Goal: Find specific page/section: Find specific page/section

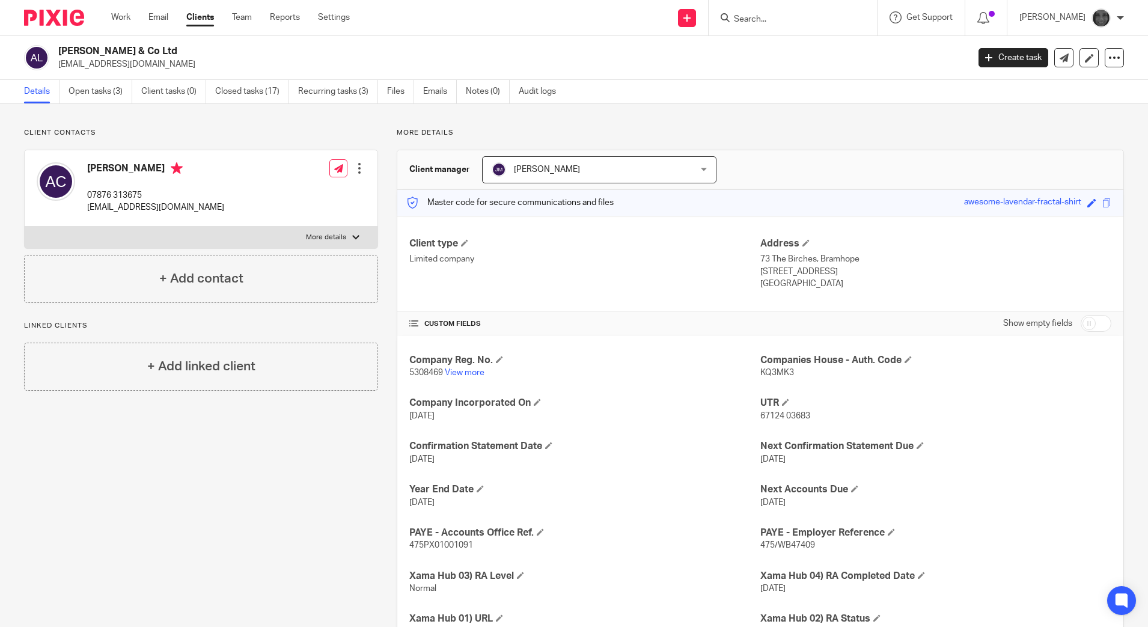
click at [807, 17] on input "Search" at bounding box center [787, 19] width 108 height 11
type input "raq"
click button "submit" at bounding box center [0, 0] width 0 height 0
click at [800, 59] on link at bounding box center [831, 52] width 203 height 28
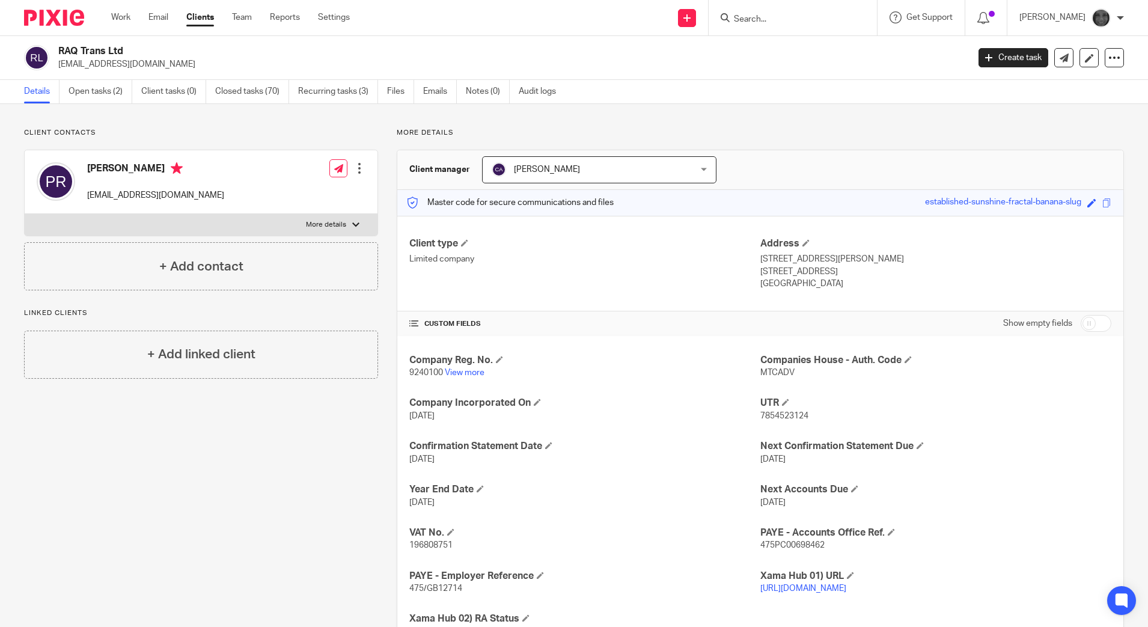
click at [771, 26] on div at bounding box center [793, 17] width 168 height 35
click at [777, 16] on input "Search" at bounding box center [787, 19] width 108 height 11
type input "raq"
click at [804, 54] on link at bounding box center [831, 52] width 203 height 28
click at [472, 373] on link "View more" at bounding box center [465, 373] width 40 height 8
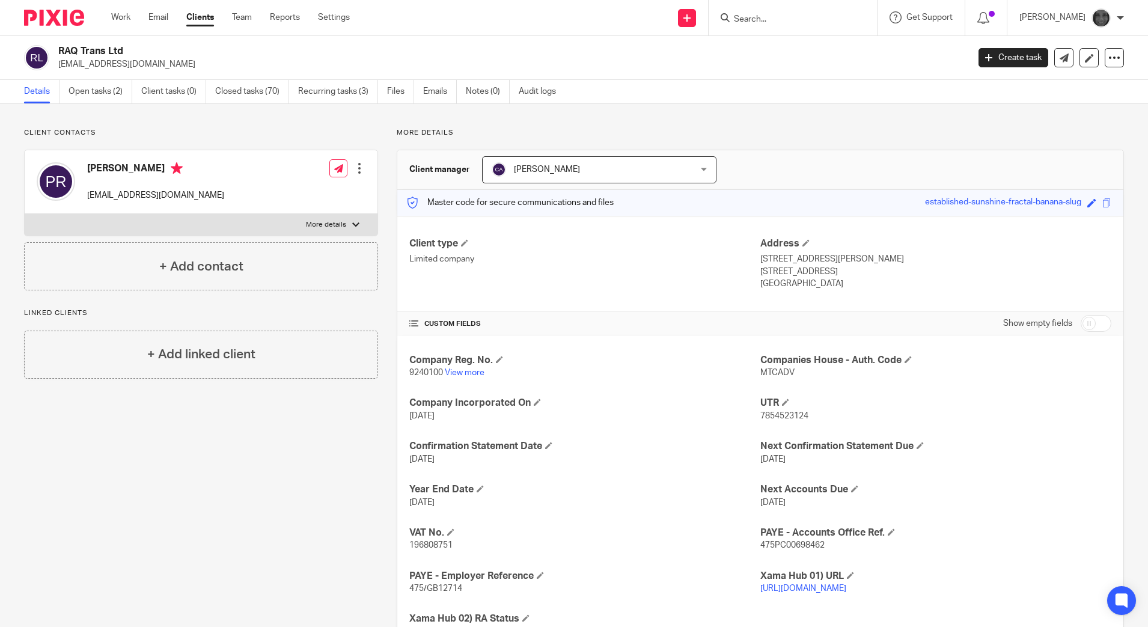
click at [758, 22] on input "Search" at bounding box center [787, 19] width 108 height 11
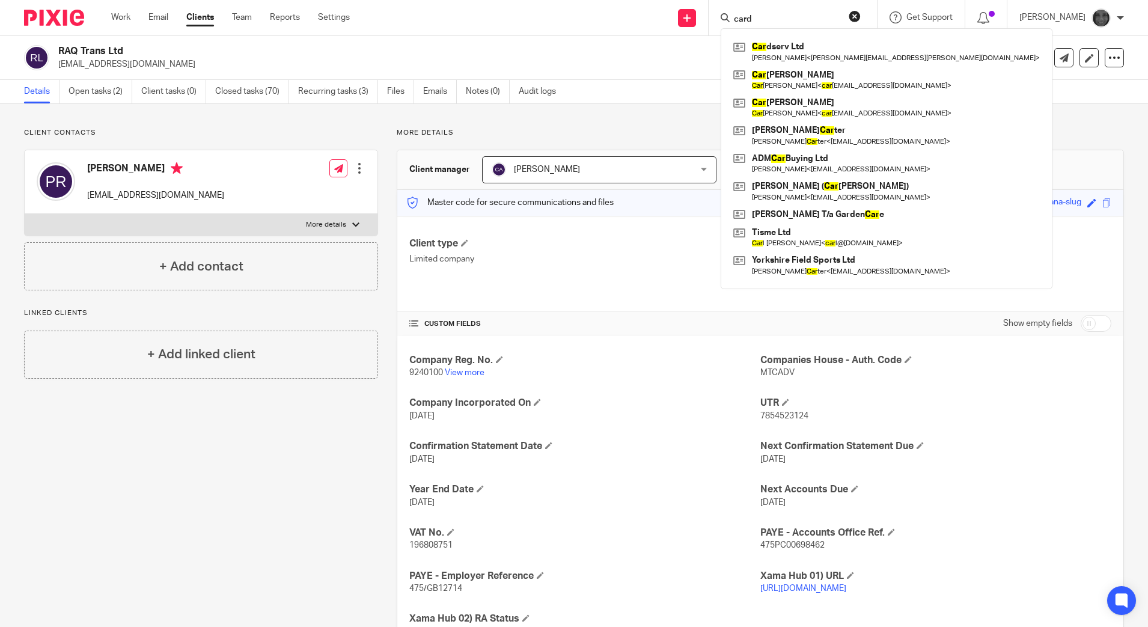
type input "card"
click button "submit" at bounding box center [0, 0] width 0 height 0
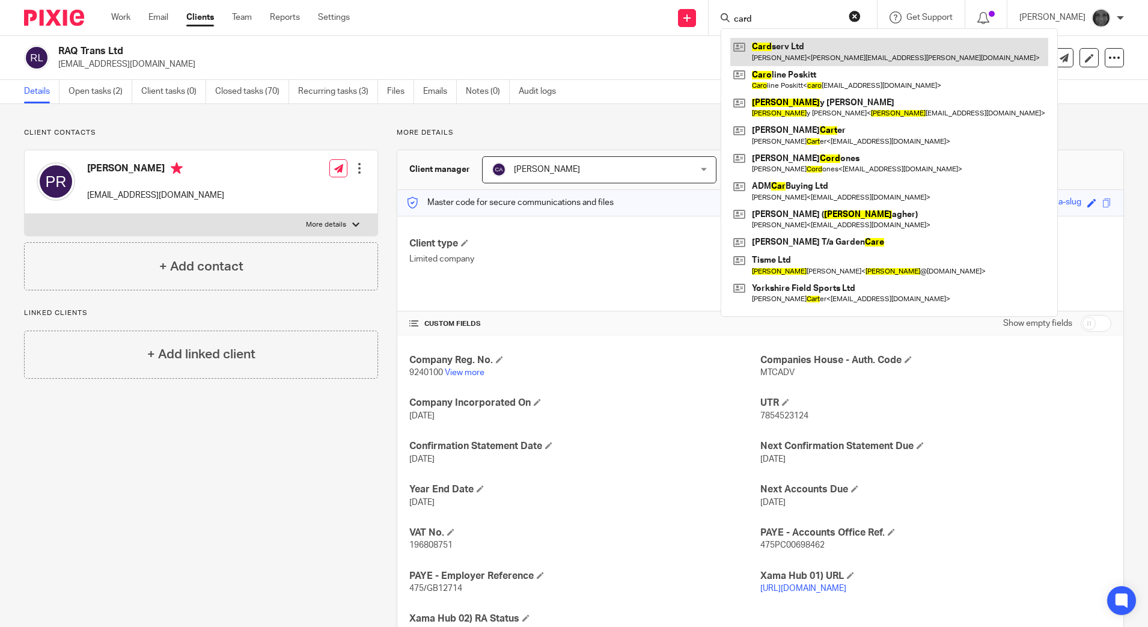
click at [846, 58] on link at bounding box center [889, 52] width 318 height 28
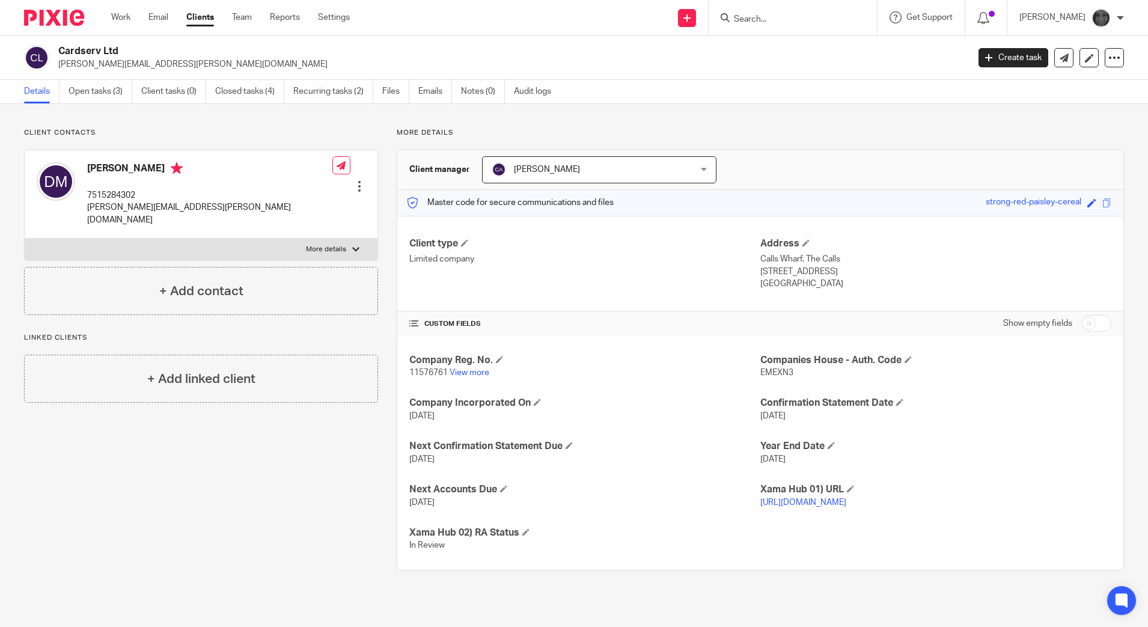
click at [767, 26] on div at bounding box center [793, 17] width 168 height 35
click at [768, 24] on input "Search" at bounding box center [787, 19] width 108 height 11
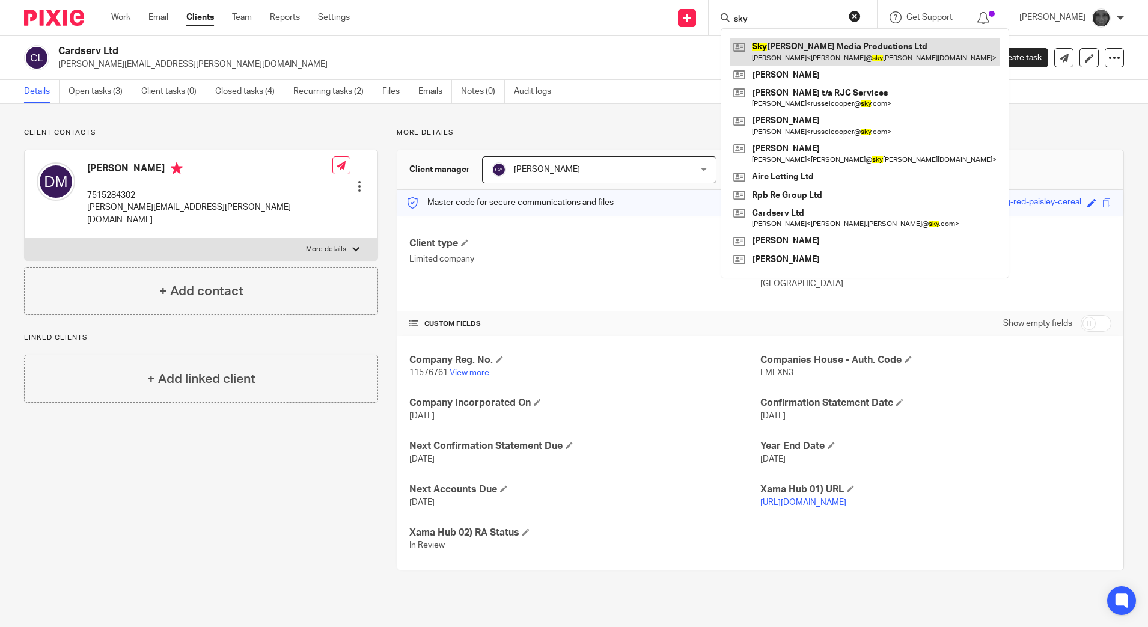
type input "sky"
click at [788, 50] on link at bounding box center [864, 52] width 269 height 28
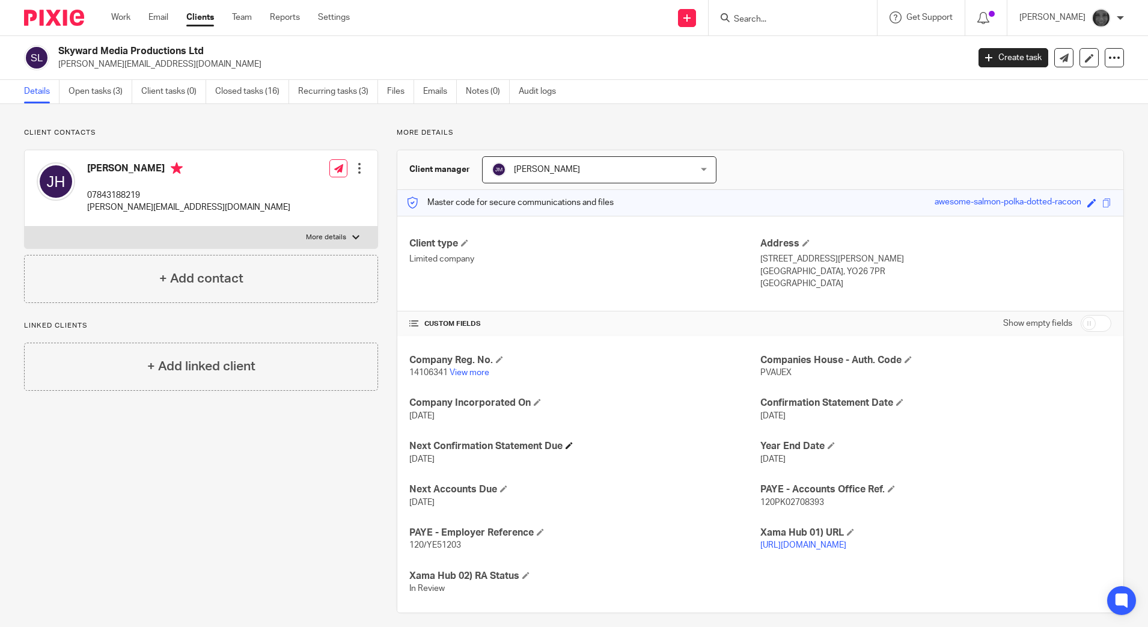
click at [550, 447] on h4 "Next Confirmation Statement Due" at bounding box center [584, 446] width 351 height 13
drag, startPoint x: 188, startPoint y: 210, endPoint x: 83, endPoint y: 217, distance: 104.8
click at [83, 217] on div "[PERSON_NAME] 07843188219 [PERSON_NAME][EMAIL_ADDRESS][DOMAIN_NAME] Edit contac…" at bounding box center [201, 188] width 353 height 76
copy p "[PERSON_NAME][EMAIL_ADDRESS][DOMAIN_NAME]"
click at [808, 20] on input "Search" at bounding box center [787, 19] width 108 height 11
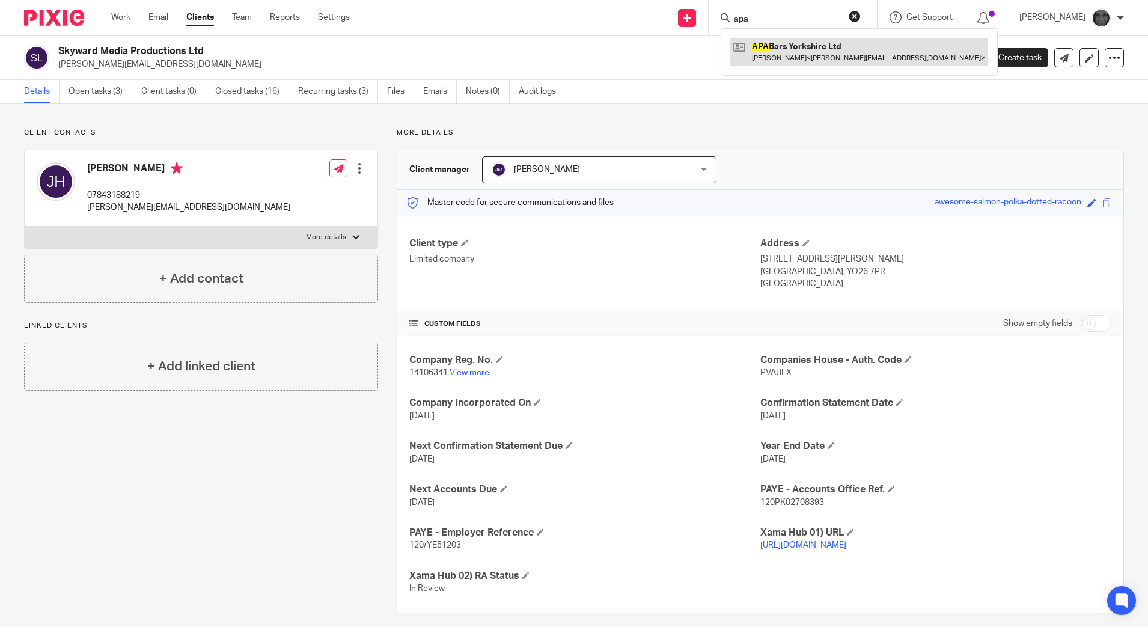
type input "apa"
click at [804, 41] on link at bounding box center [859, 52] width 258 height 28
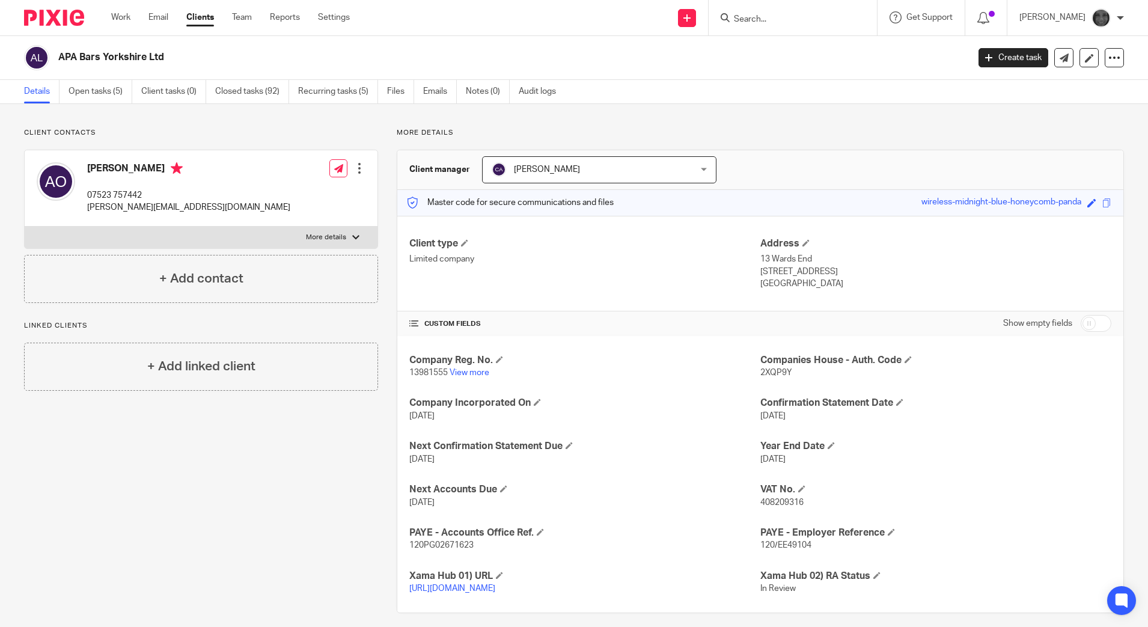
click at [821, 14] on input "Search" at bounding box center [787, 19] width 108 height 11
type input "b34"
click button "submit" at bounding box center [0, 0] width 0 height 0
click at [809, 64] on link at bounding box center [838, 52] width 216 height 28
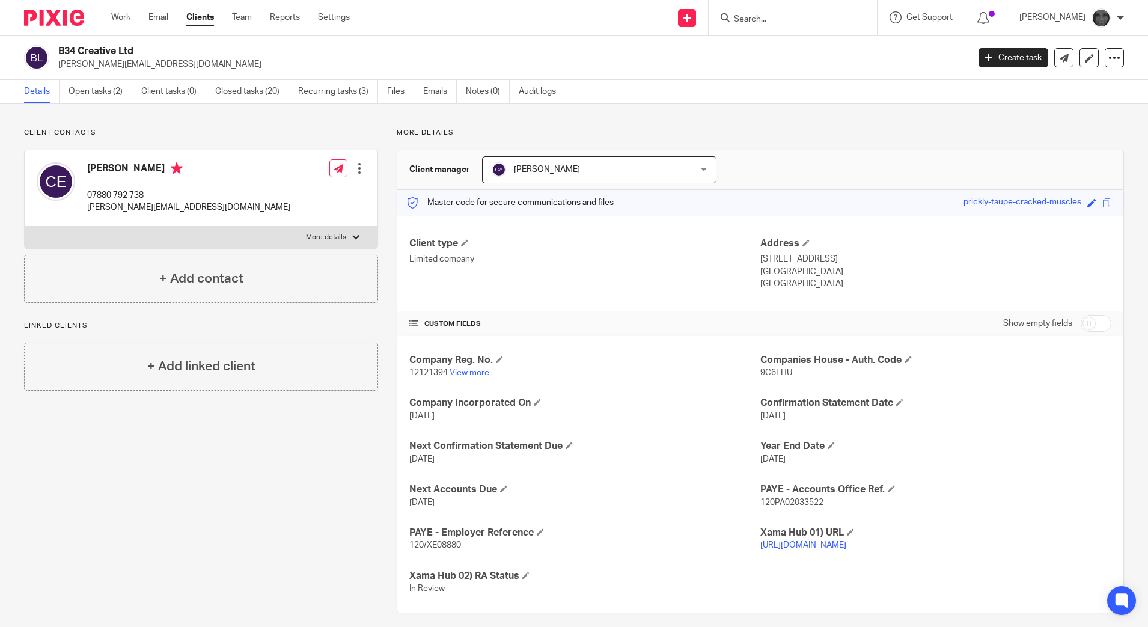
click at [811, 17] on input "Search" at bounding box center [787, 19] width 108 height 11
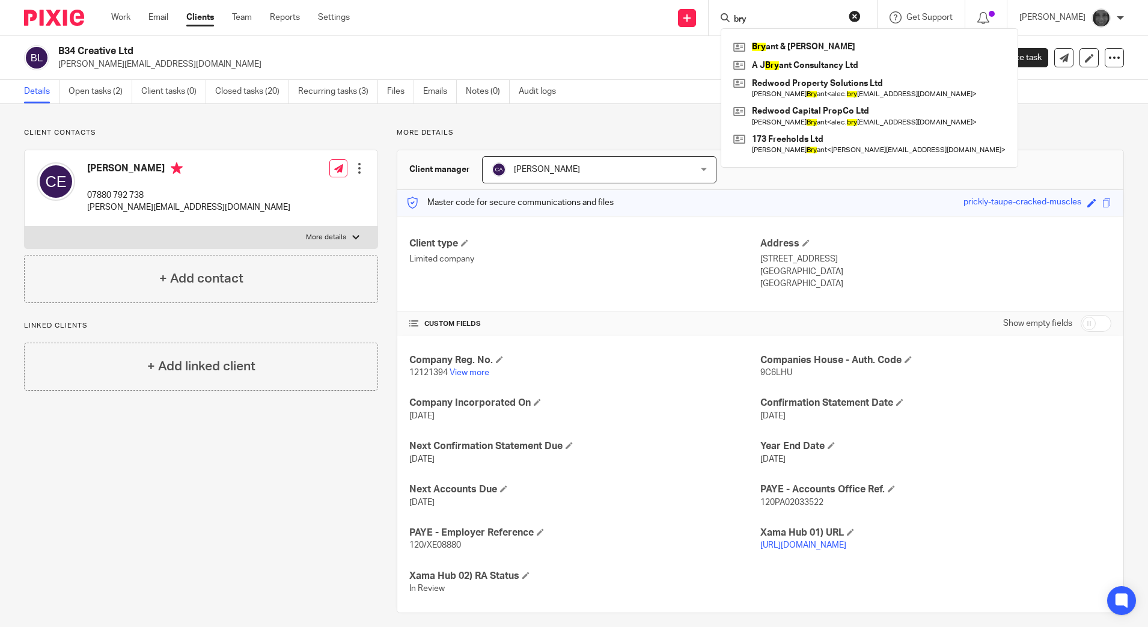
type input "bry"
click button "submit" at bounding box center [0, 0] width 0 height 0
click at [841, 71] on link at bounding box center [869, 66] width 278 height 18
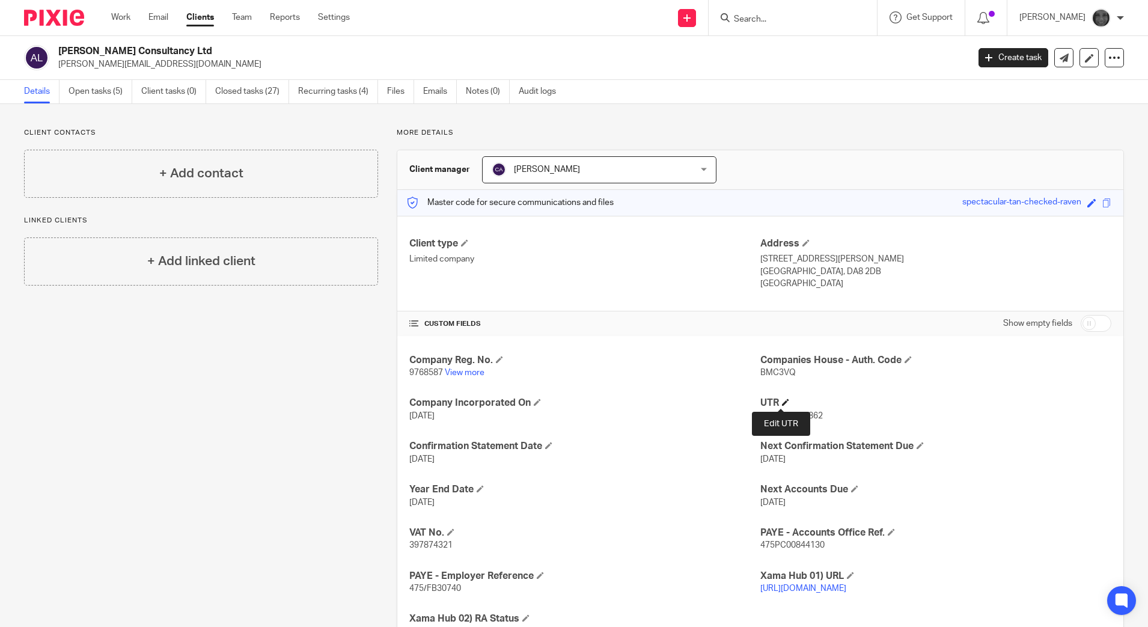
click at [782, 403] on span at bounding box center [785, 402] width 7 height 7
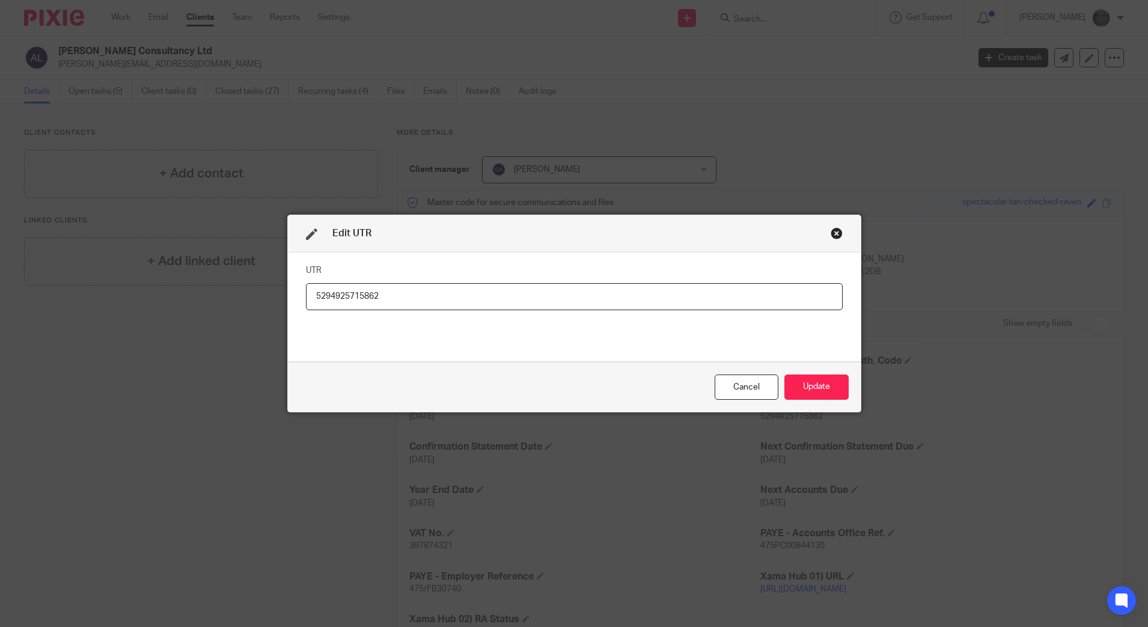
click at [322, 295] on input "5294925715862" at bounding box center [574, 296] width 537 height 27
drag, startPoint x: 325, startPoint y: 296, endPoint x: 295, endPoint y: 290, distance: 30.7
click at [295, 290] on div "UTR 5294925715862" at bounding box center [574, 307] width 573 height 109
type input "4925715862"
click at [806, 391] on button "Update" at bounding box center [817, 388] width 64 height 26
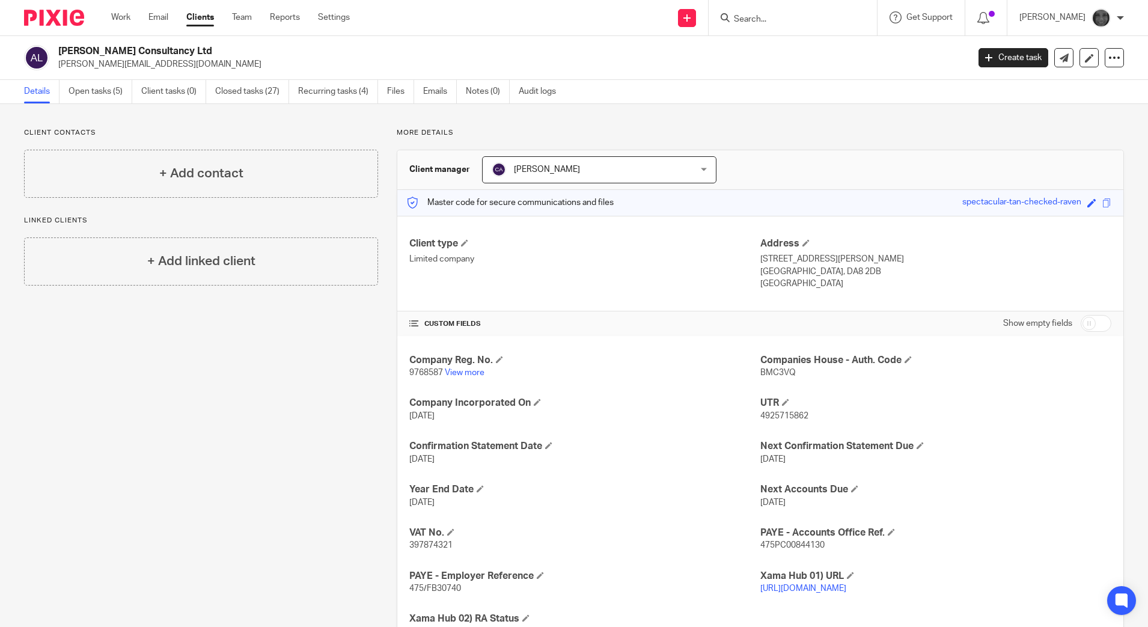
click at [823, 20] on input "Search" at bounding box center [787, 19] width 108 height 11
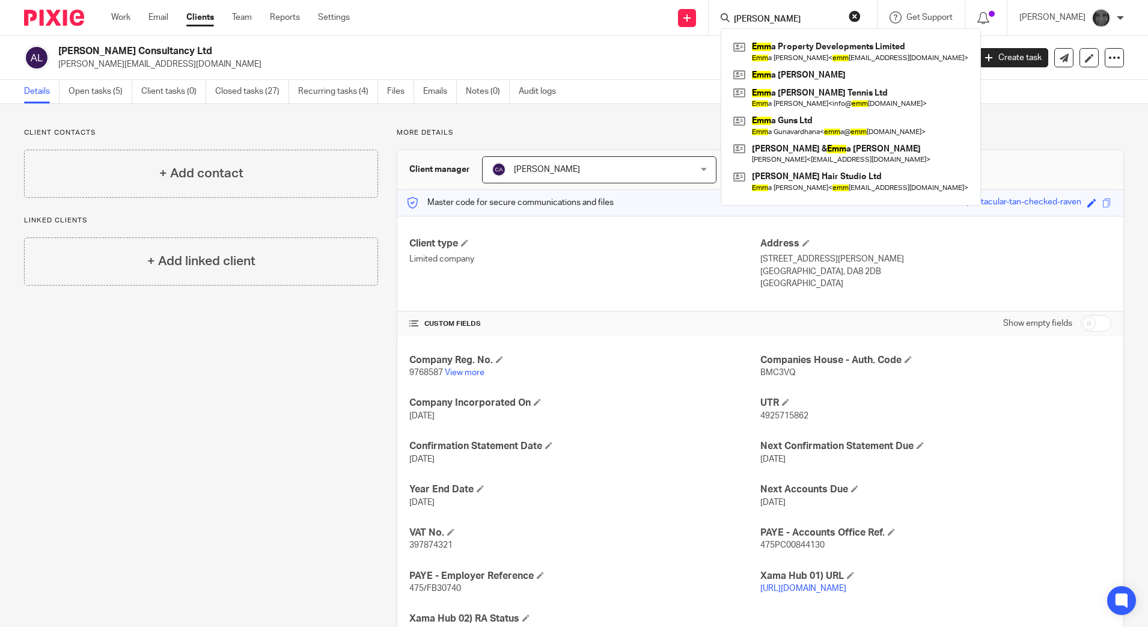
type input "emma"
click button "submit" at bounding box center [0, 0] width 0 height 0
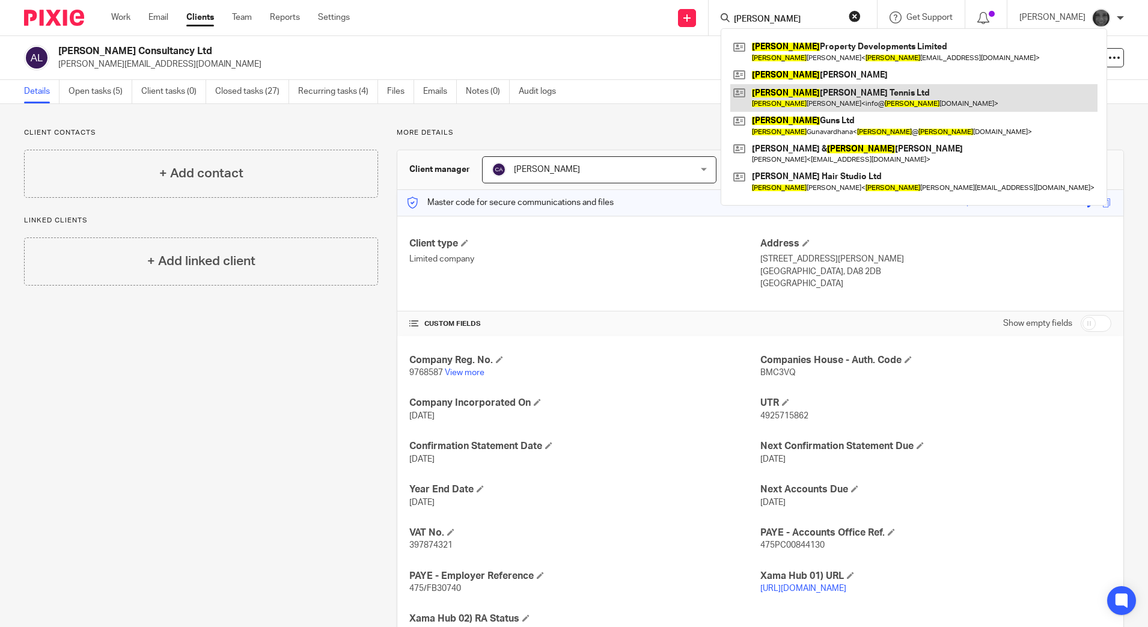
click at [830, 102] on link at bounding box center [913, 98] width 367 height 28
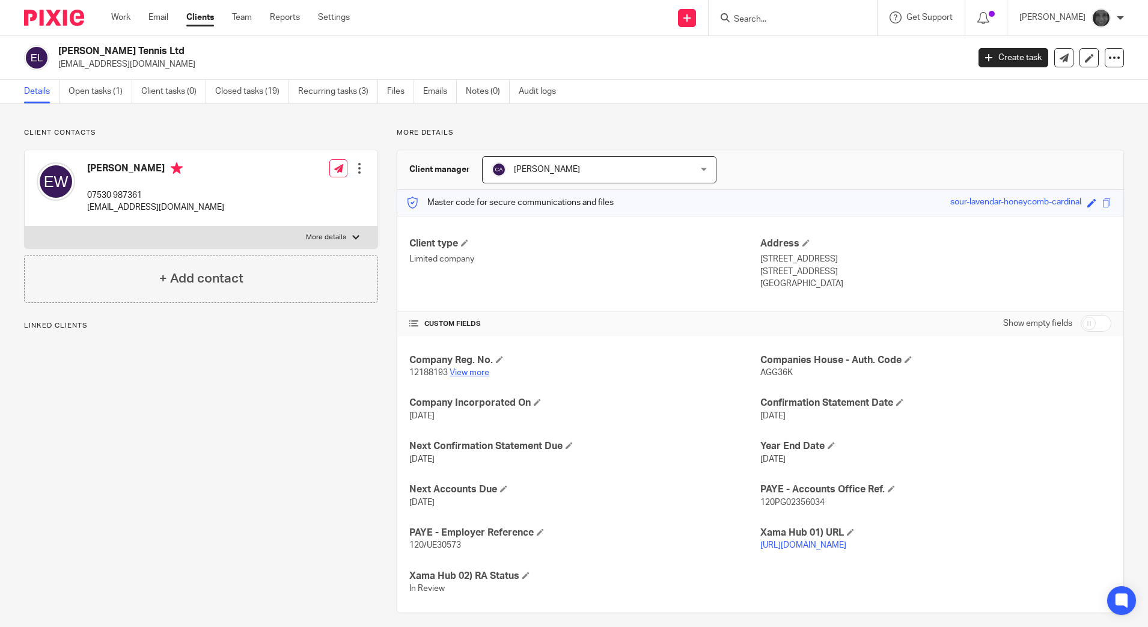
click at [475, 373] on link "View more" at bounding box center [470, 373] width 40 height 8
click at [753, 16] on input "Search" at bounding box center [787, 19] width 108 height 11
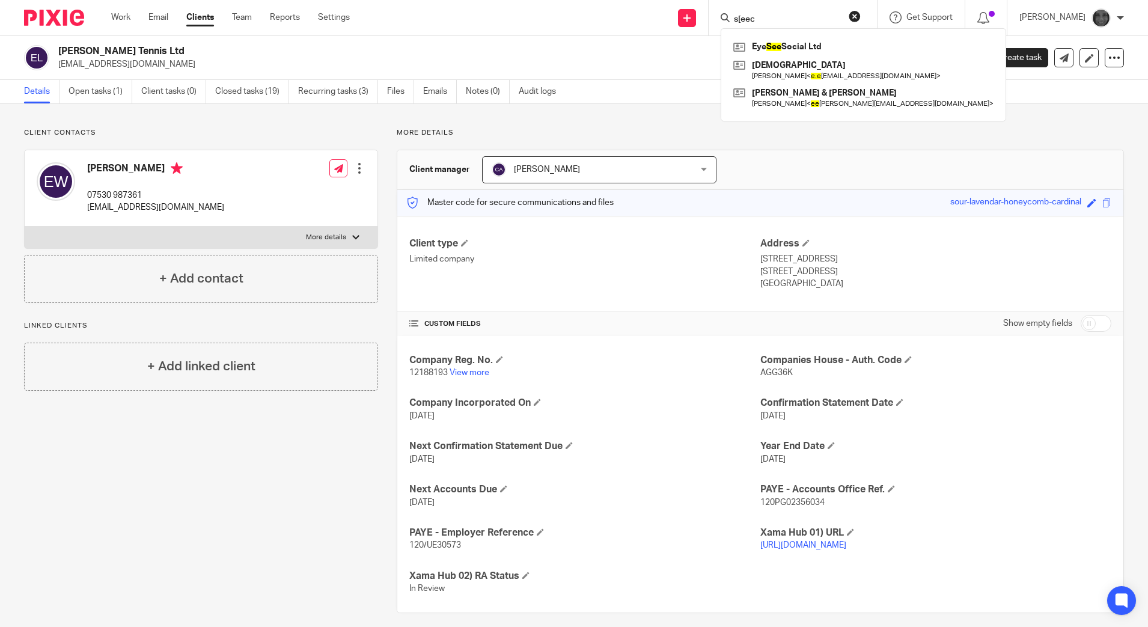
click button "submit" at bounding box center [0, 0] width 0 height 0
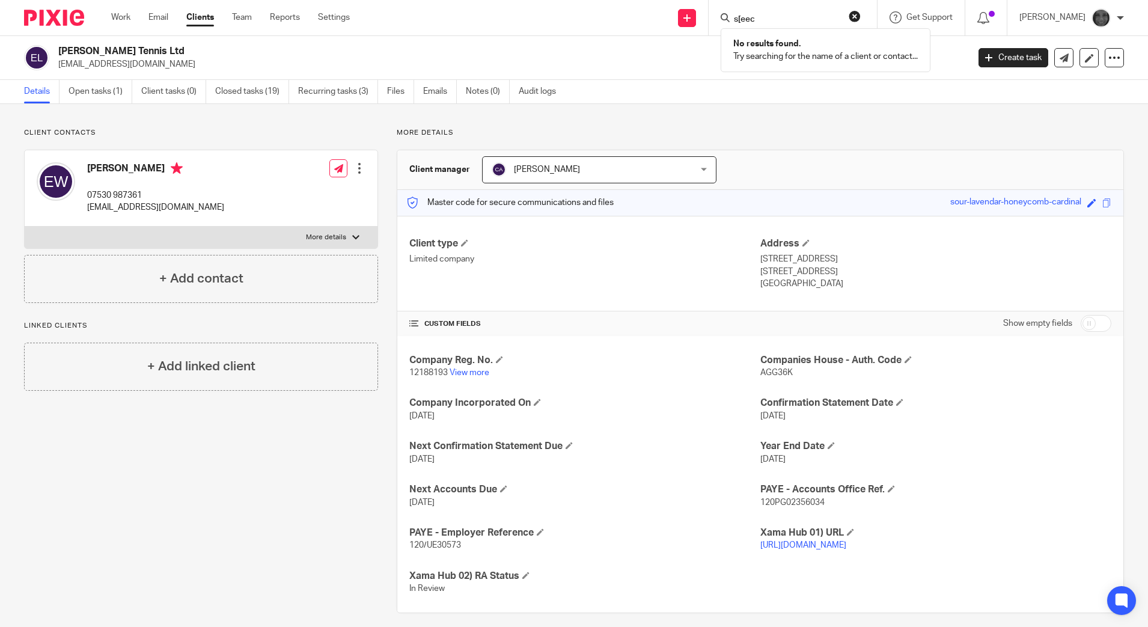
click at [749, 16] on div "s[eec" at bounding box center [791, 17] width 140 height 15
drag, startPoint x: 783, startPoint y: 21, endPoint x: 750, endPoint y: 18, distance: 33.8
click at [750, 18] on div "s[eec" at bounding box center [791, 17] width 140 height 15
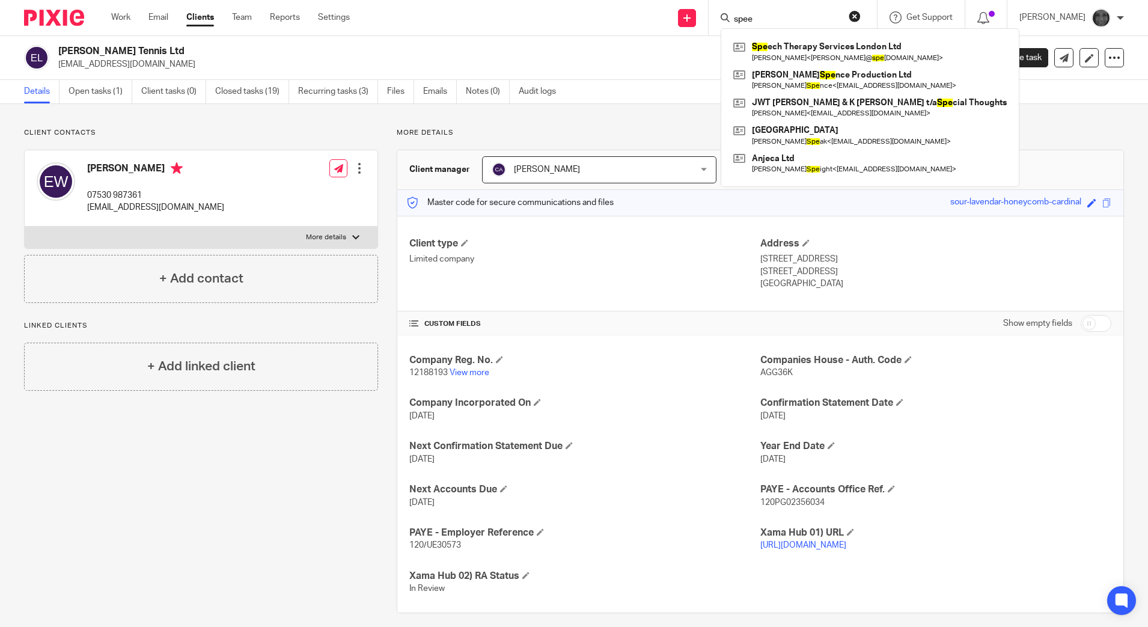
type input "spee"
click button "submit" at bounding box center [0, 0] width 0 height 0
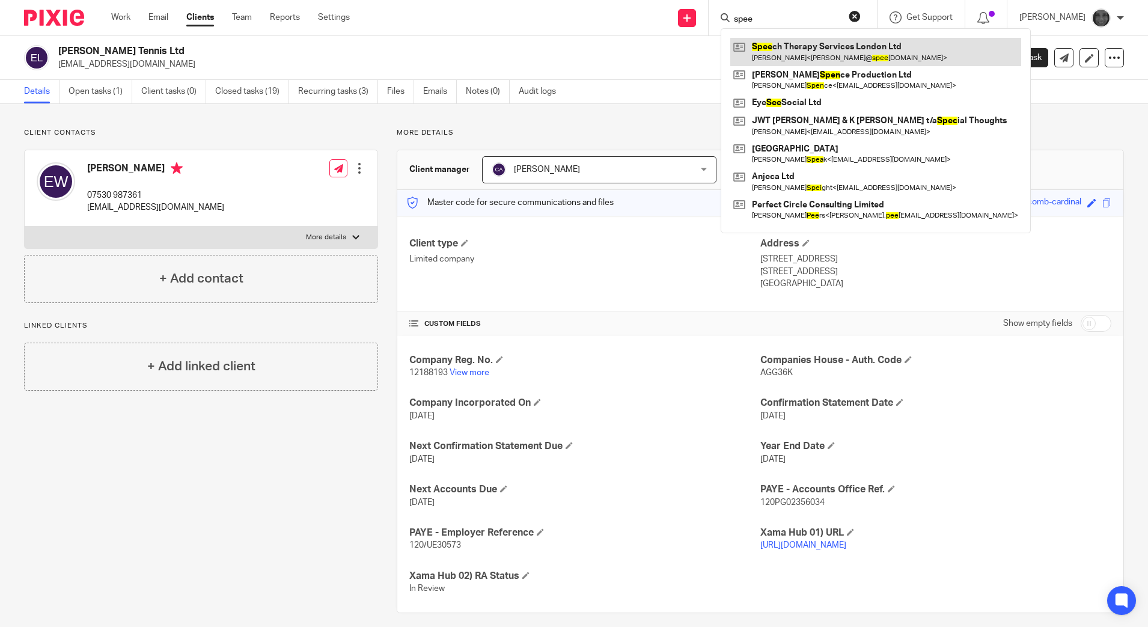
click at [858, 51] on link at bounding box center [875, 52] width 291 height 28
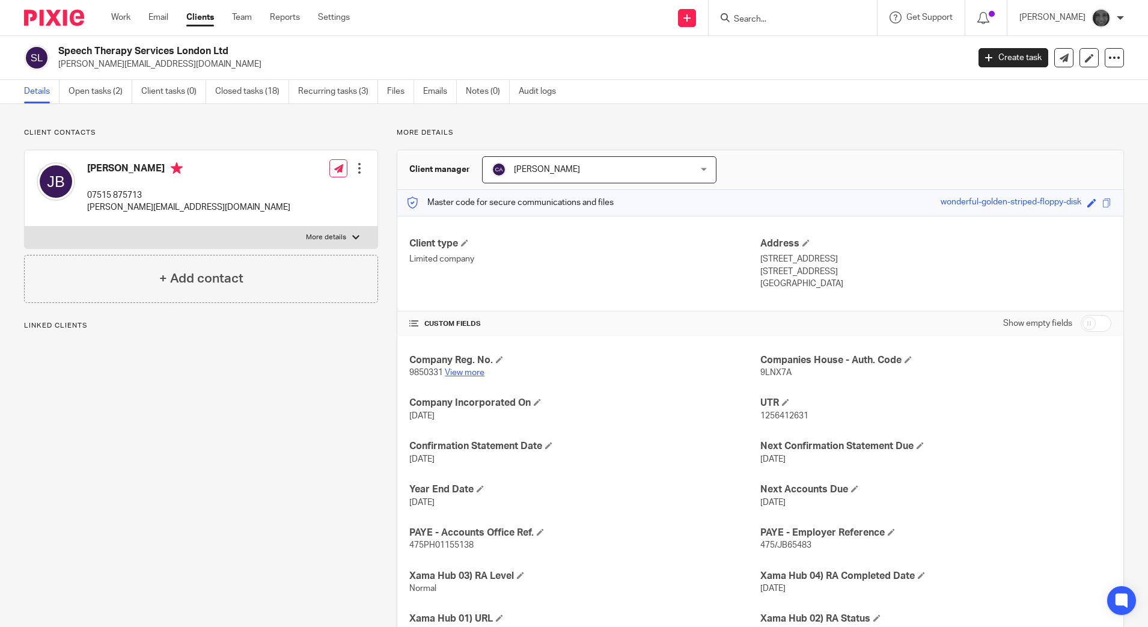
click at [465, 371] on link "View more" at bounding box center [465, 373] width 40 height 8
drag, startPoint x: 785, startPoint y: 20, endPoint x: 786, endPoint y: 26, distance: 6.1
click at [786, 26] on div at bounding box center [793, 17] width 168 height 35
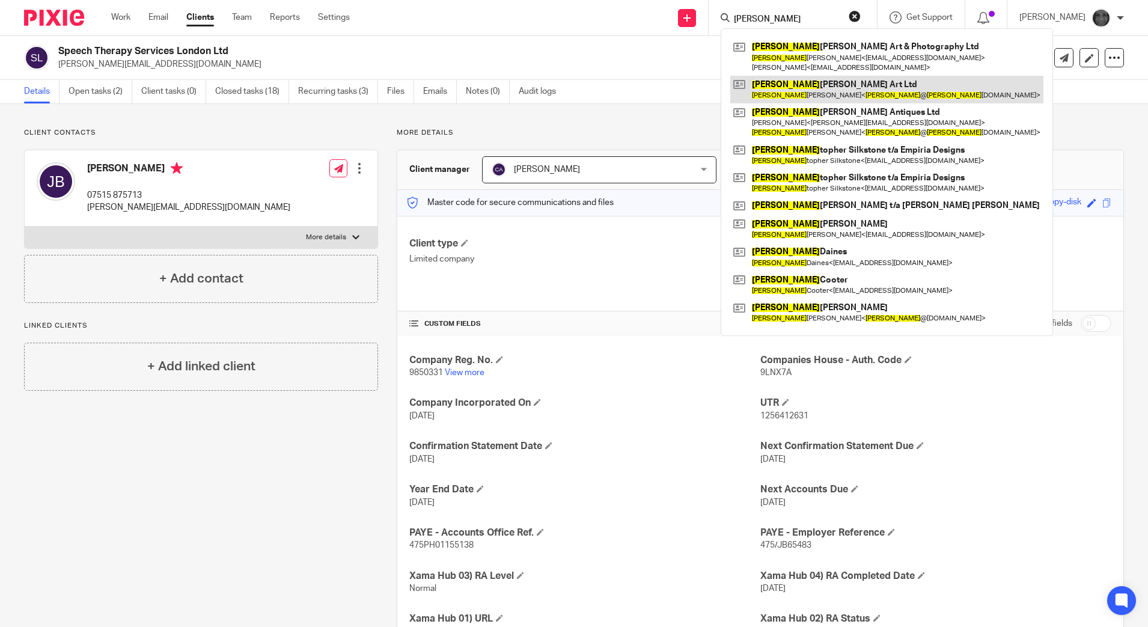
type input "[PERSON_NAME]"
click at [810, 99] on link at bounding box center [886, 90] width 313 height 28
